Goal: Information Seeking & Learning: Find specific fact

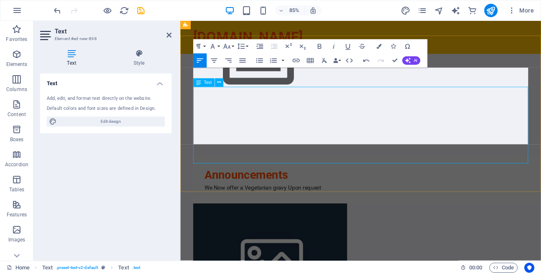
scroll to position [1080, 0]
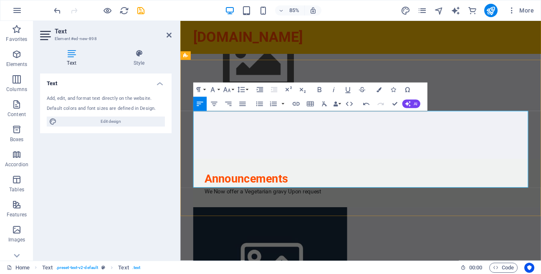
drag, startPoint x: 553, startPoint y: 101, endPoint x: 643, endPoint y: 88, distance: 91.0
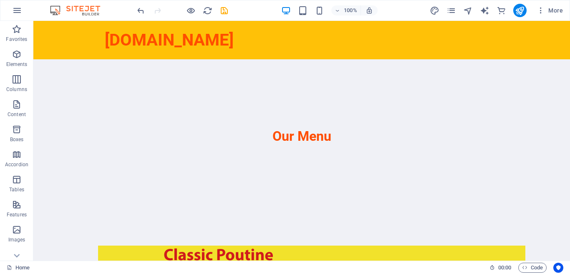
scroll to position [628, 0]
